Goal: Task Accomplishment & Management: Use online tool/utility

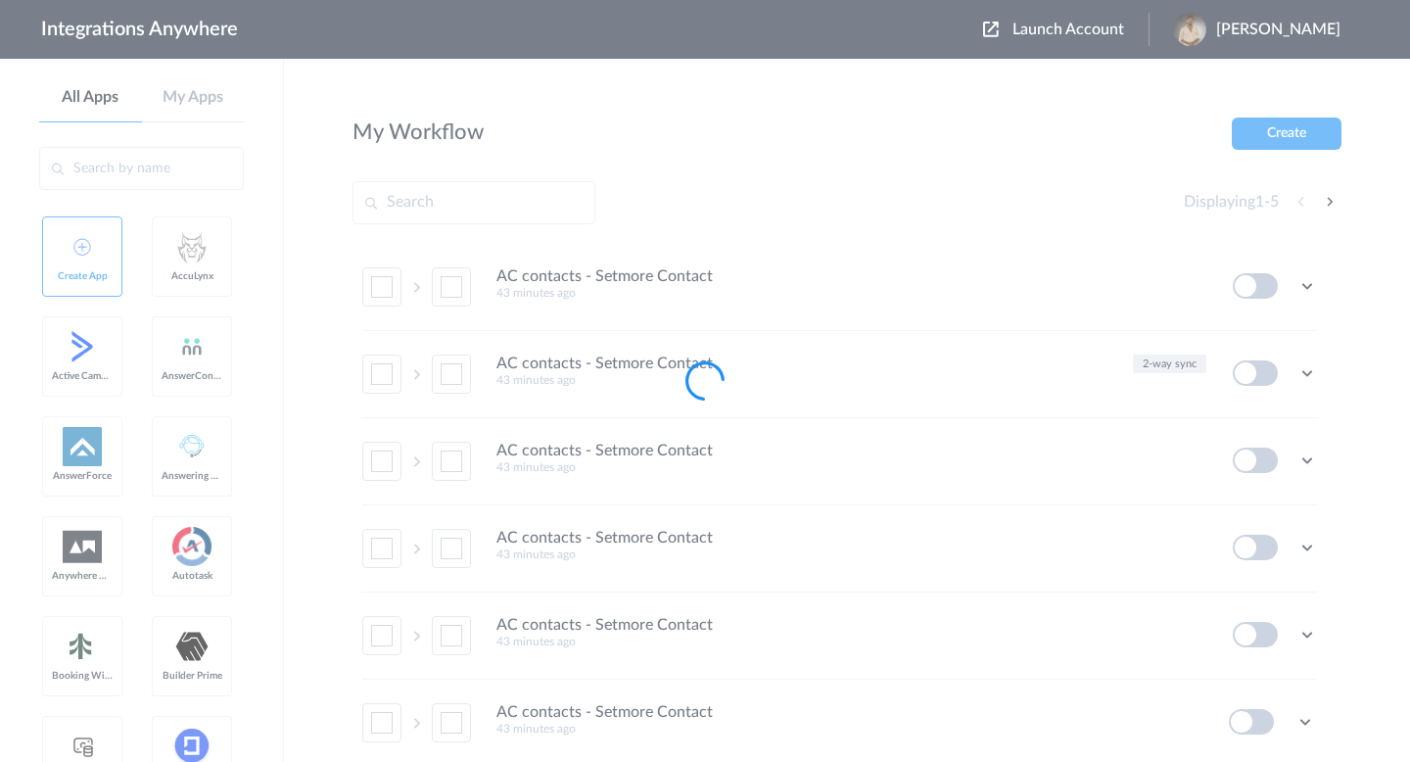
click at [1031, 29] on div at bounding box center [705, 381] width 1410 height 762
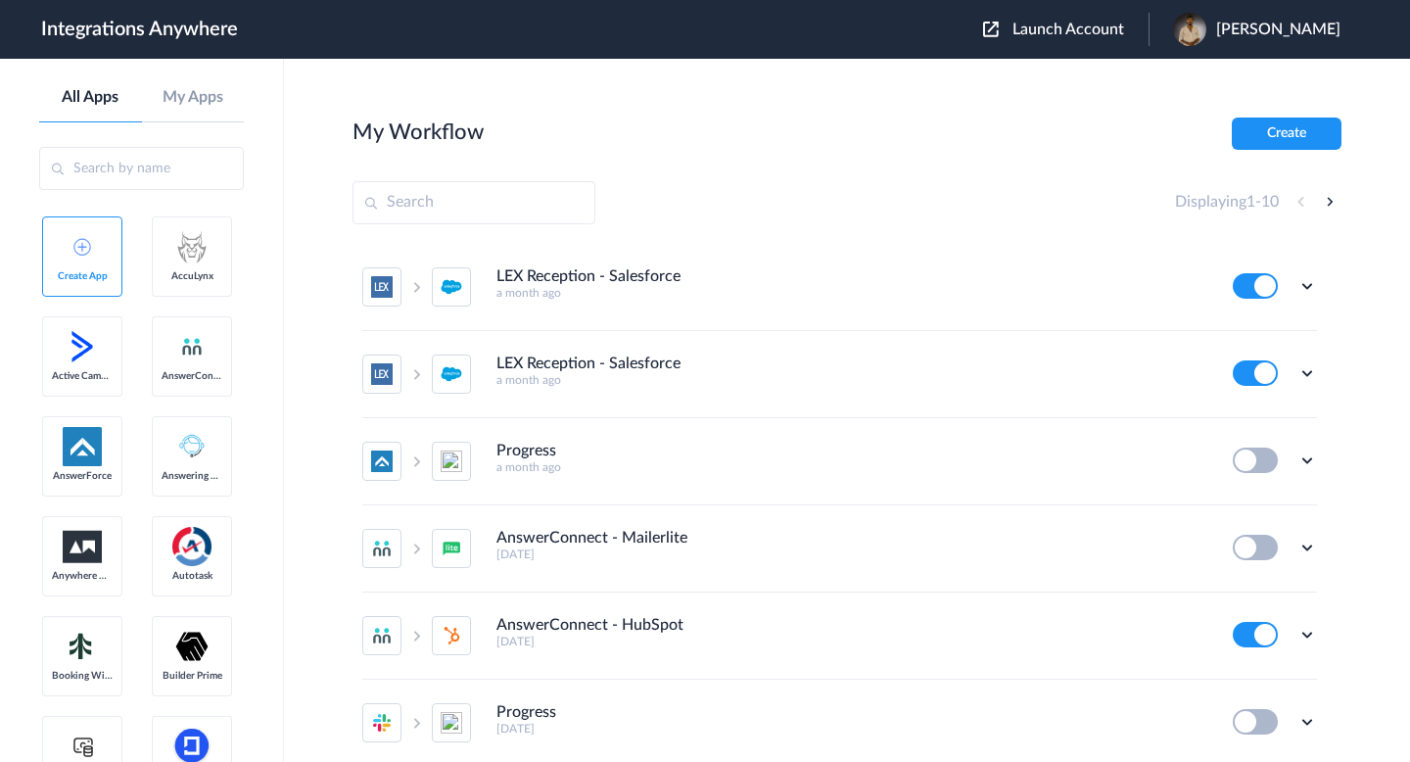
click at [1031, 29] on span "Launch Account" at bounding box center [1068, 30] width 112 height 16
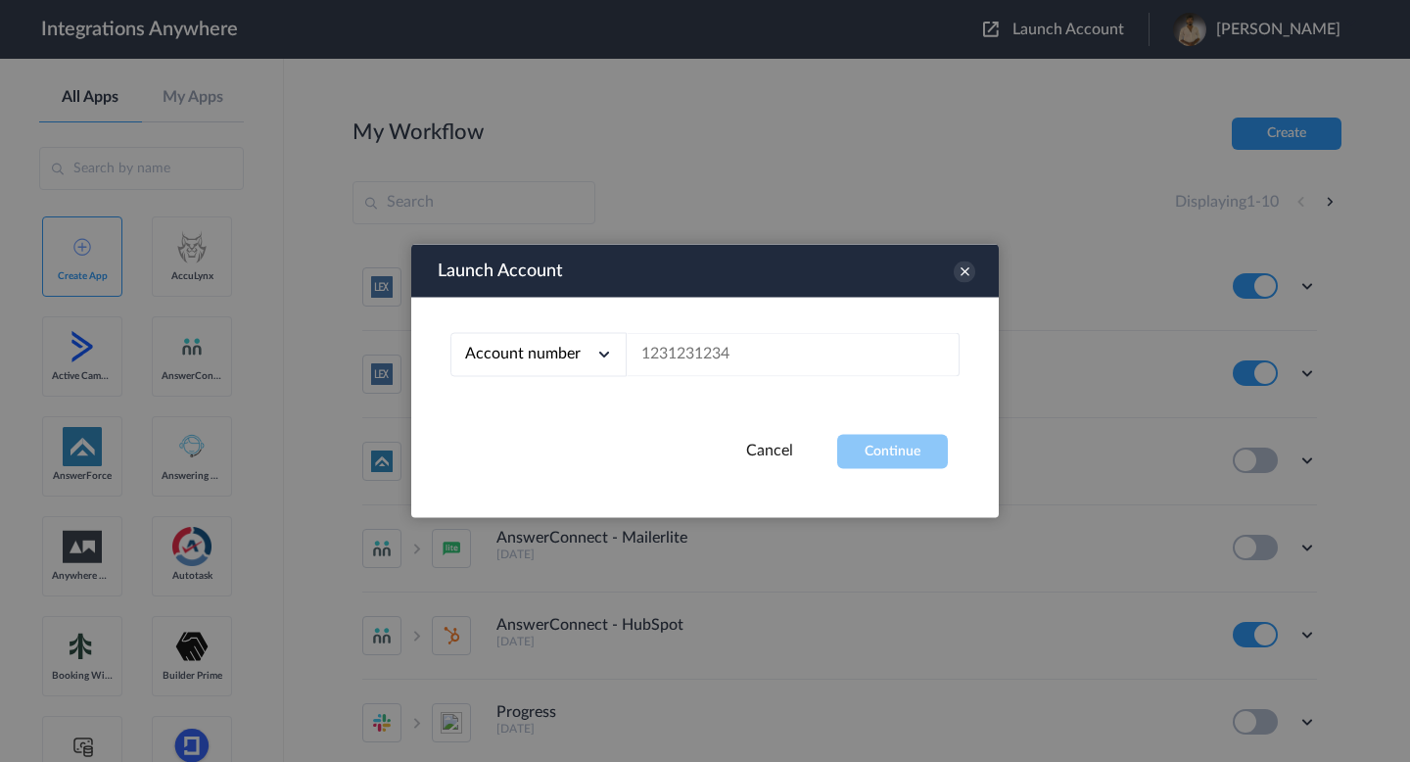
click at [561, 356] on span "Account number" at bounding box center [523, 354] width 116 height 16
click at [584, 433] on li "Email address" at bounding box center [538, 436] width 176 height 36
click at [665, 370] on input "text" at bounding box center [792, 355] width 333 height 44
paste input "[EMAIL_ADDRESS][DOMAIN_NAME]"
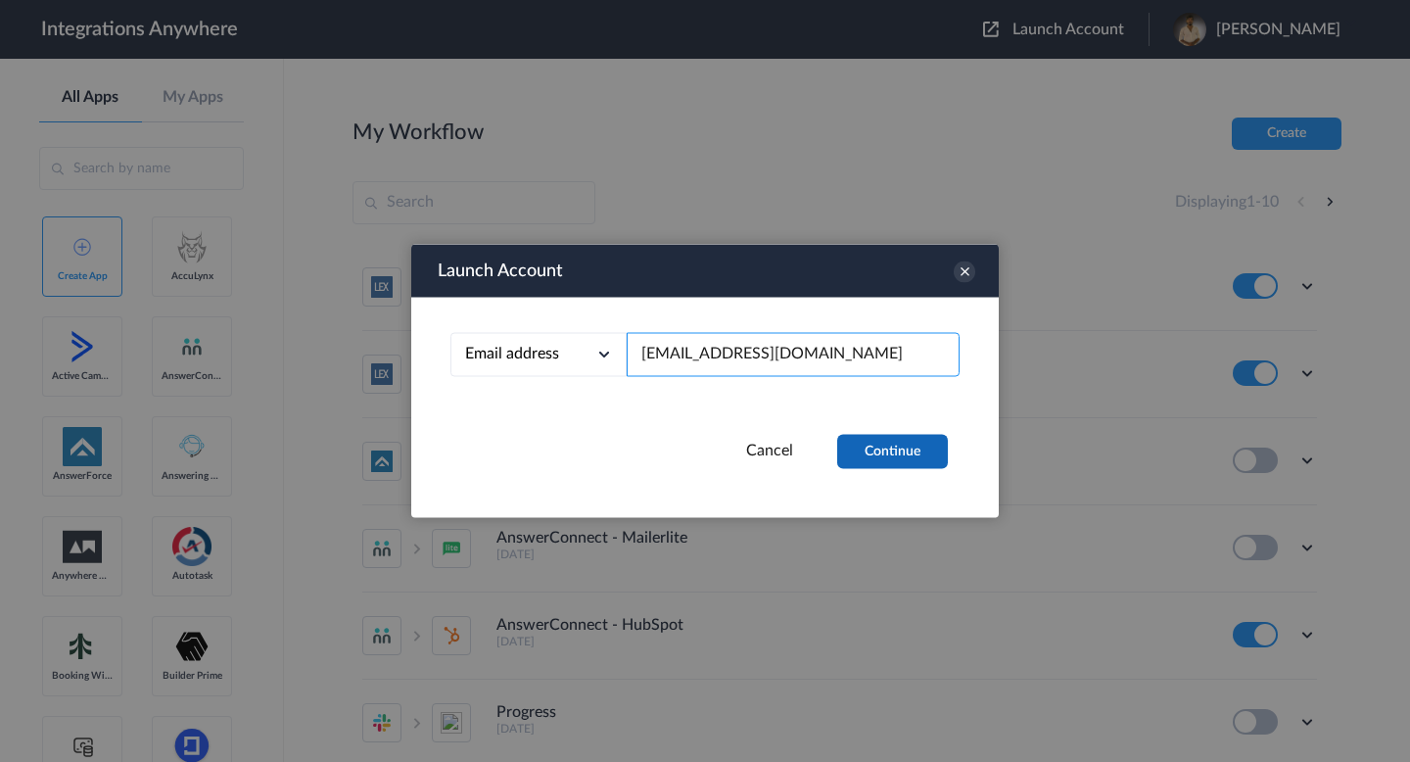
type input "[EMAIL_ADDRESS][DOMAIN_NAME]"
click at [873, 456] on button "Continue" at bounding box center [892, 452] width 111 height 34
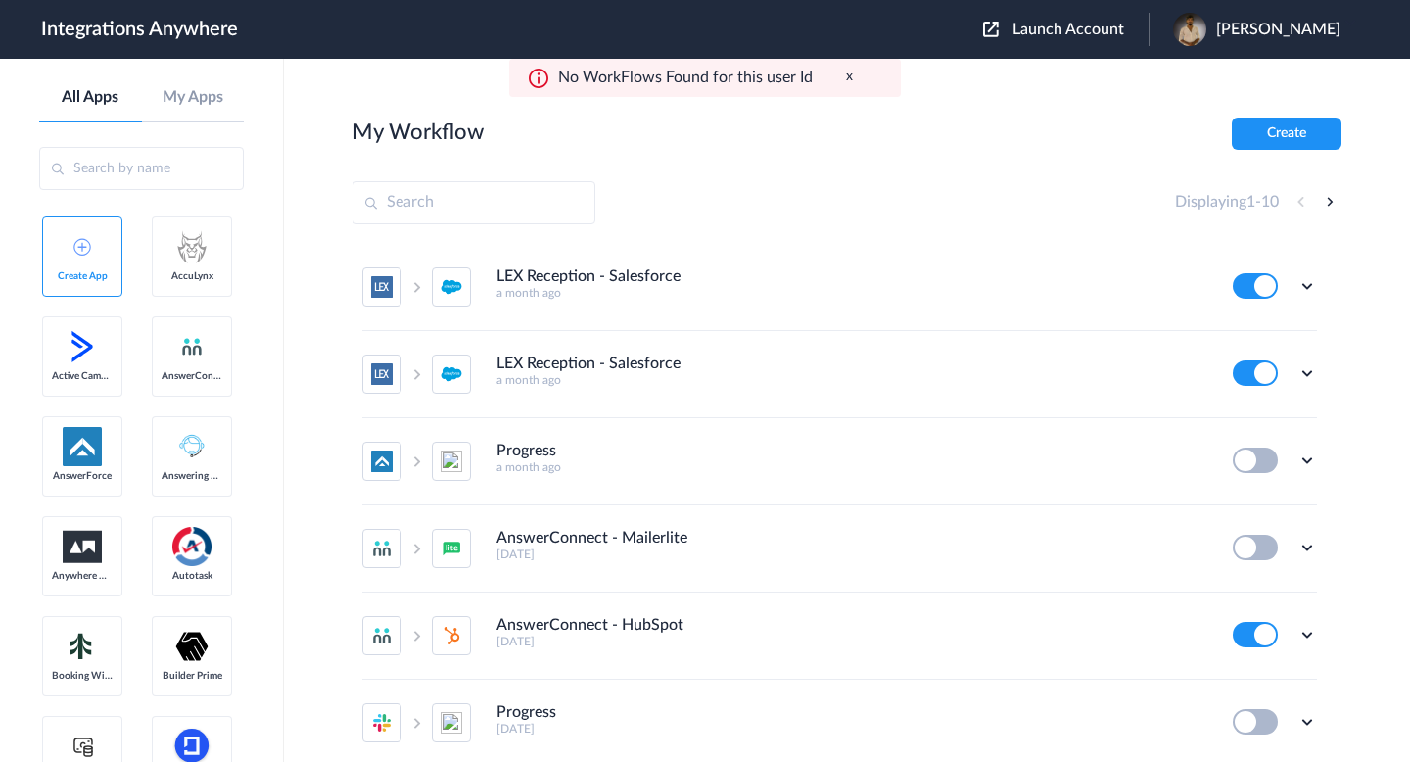
click at [846, 79] on button "x" at bounding box center [849, 77] width 7 height 17
